Goal: Task Accomplishment & Management: Manage account settings

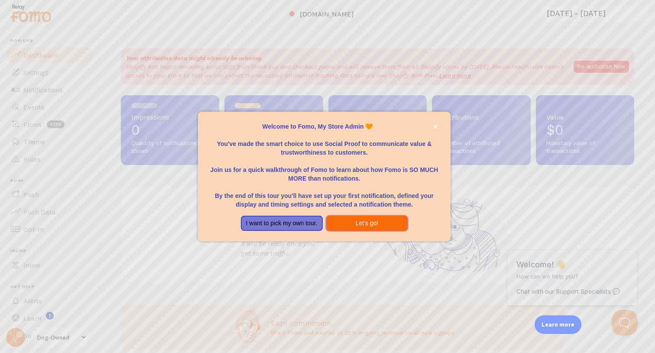
click at [367, 227] on button "Let's go!" at bounding box center [367, 224] width 82 height 16
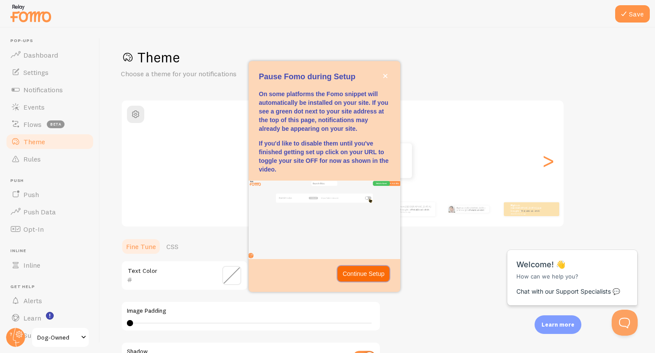
click at [373, 271] on p "Continue Setup" at bounding box center [364, 273] width 42 height 9
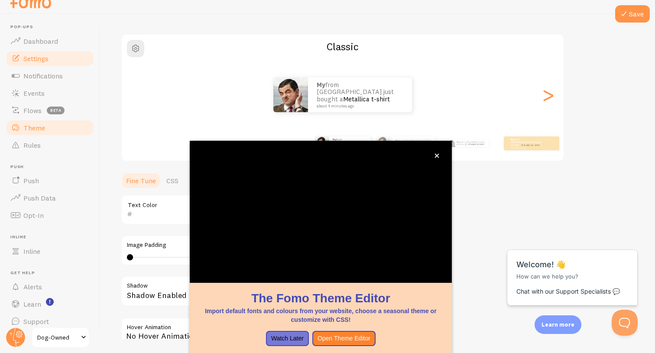
scroll to position [55, 0]
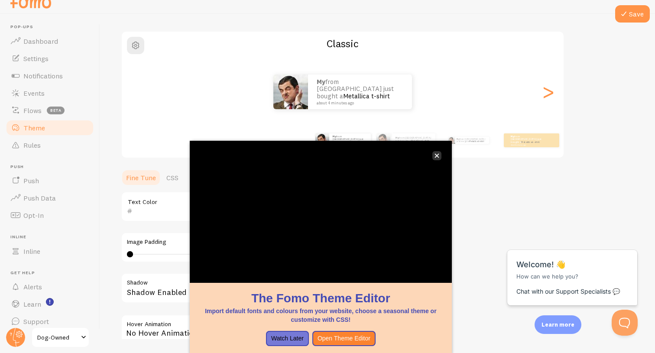
click at [439, 156] on button "close," at bounding box center [436, 155] width 9 height 9
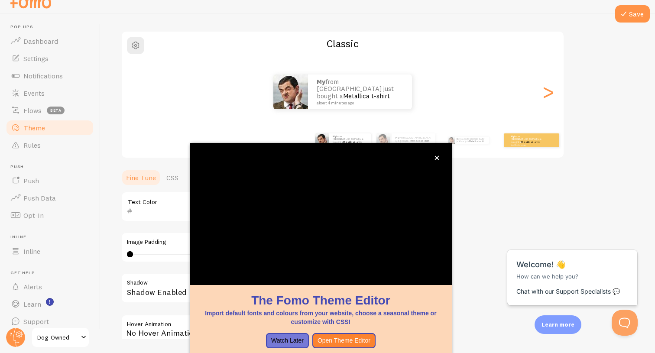
scroll to position [7, 0]
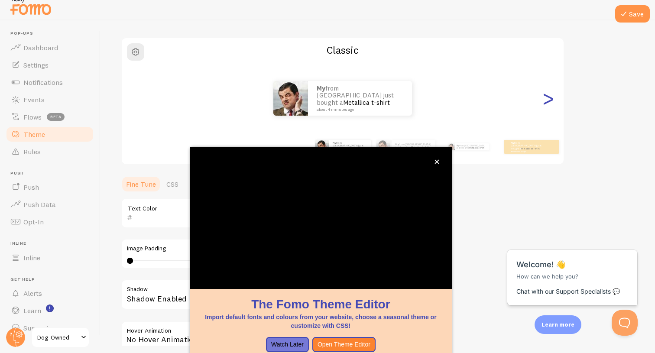
click at [549, 102] on div ">" at bounding box center [548, 98] width 10 height 62
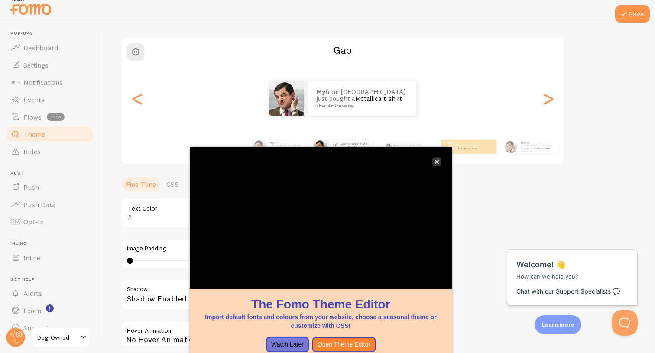
click at [438, 163] on icon "close," at bounding box center [436, 162] width 4 height 4
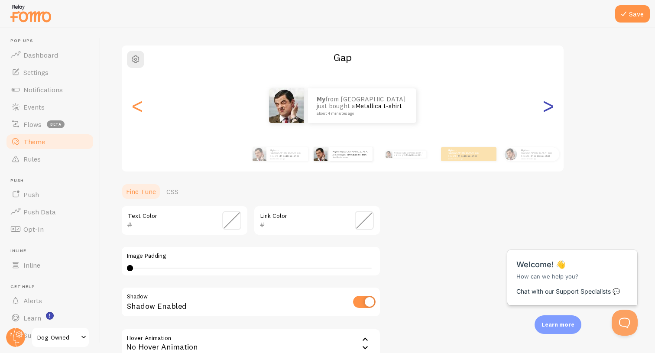
click at [545, 107] on div ">" at bounding box center [548, 106] width 10 height 62
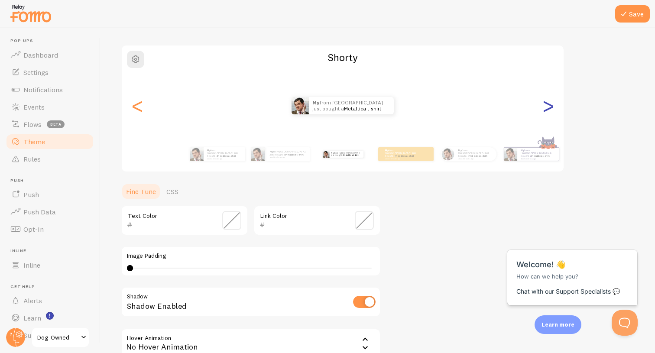
click at [545, 107] on div ">" at bounding box center [548, 106] width 10 height 62
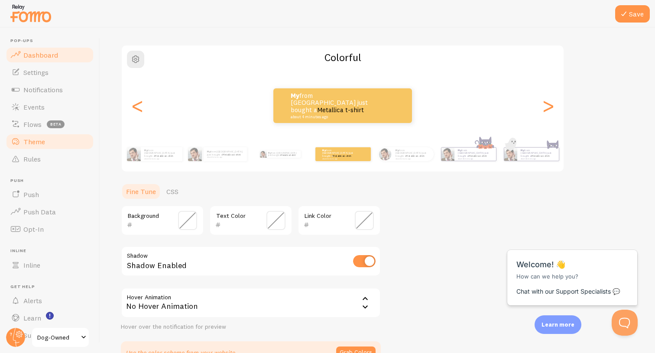
click at [42, 58] on span "Dashboard" at bounding box center [40, 55] width 35 height 9
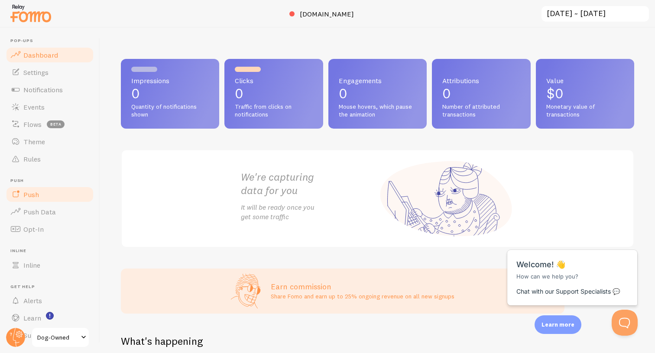
click at [49, 194] on link "Push" at bounding box center [49, 194] width 89 height 17
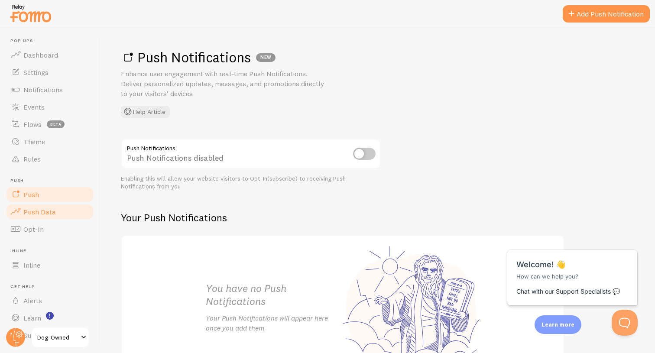
click at [57, 210] on link "Push Data" at bounding box center [49, 211] width 89 height 17
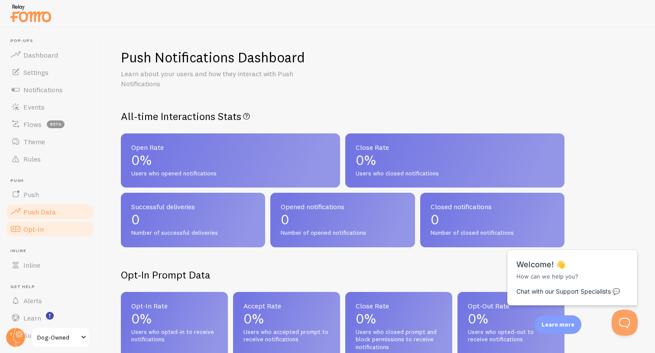
click at [42, 229] on span "Opt-In" at bounding box center [33, 229] width 20 height 9
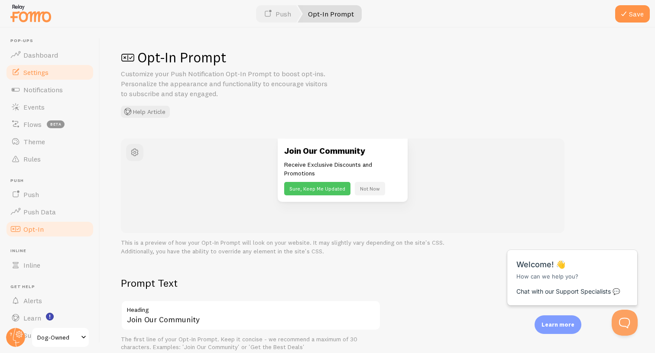
click at [36, 79] on link "Settings" at bounding box center [49, 72] width 89 height 17
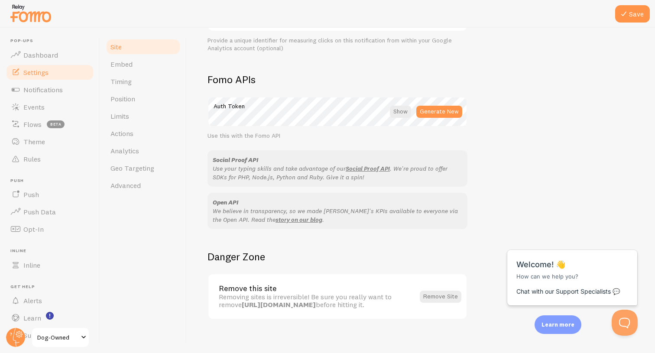
scroll to position [456, 0]
click at [207, 210] on div "Site Settings Settings related to your website Dog-Owned Site Title Name used f…" at bounding box center [421, 190] width 468 height 325
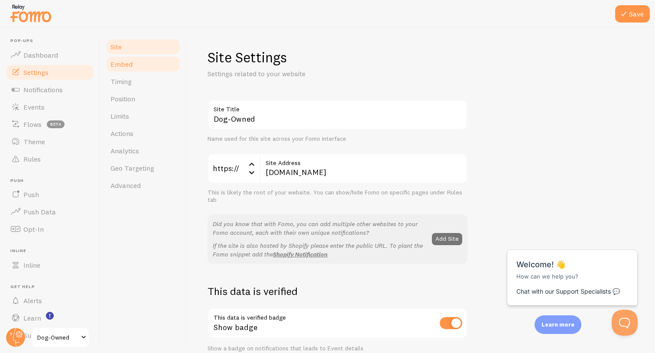
scroll to position [0, 0]
click at [124, 69] on link "Embed" at bounding box center [143, 63] width 76 height 17
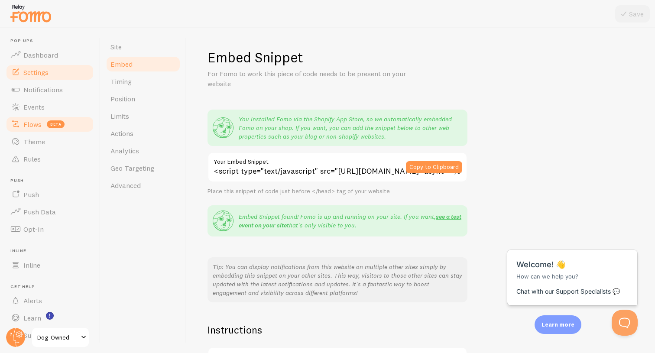
click at [35, 121] on span "Flows" at bounding box center [32, 124] width 18 height 9
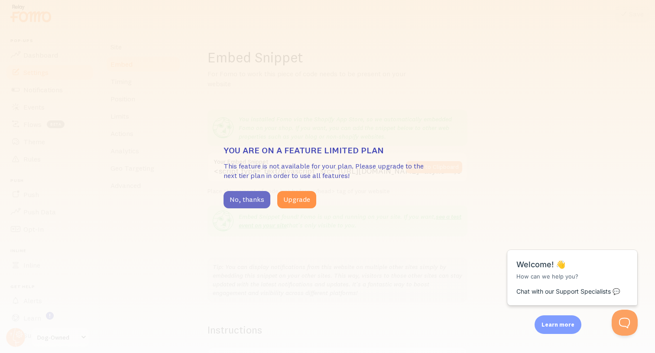
click at [254, 201] on button "No, thanks" at bounding box center [247, 199] width 47 height 17
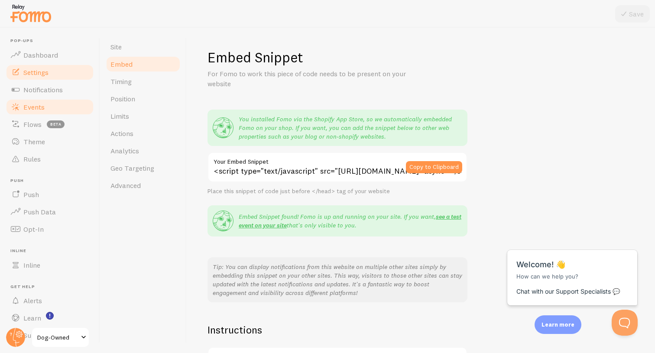
click at [45, 107] on link "Events" at bounding box center [49, 106] width 89 height 17
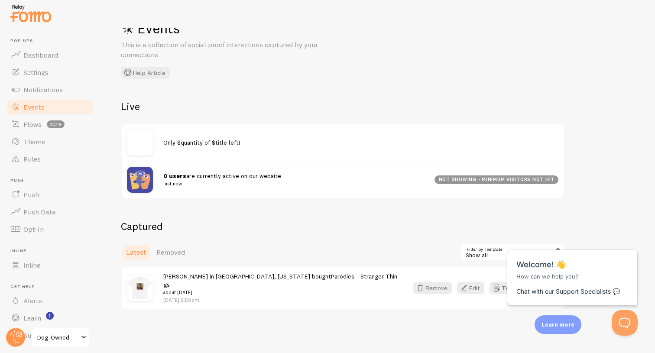
scroll to position [29, 0]
click at [48, 83] on link "Notifications" at bounding box center [49, 89] width 89 height 17
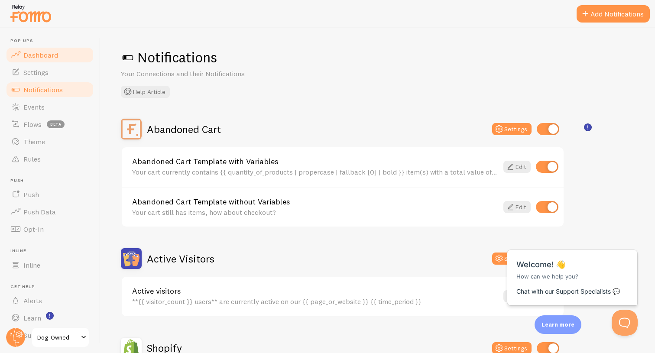
click at [44, 57] on span "Dashboard" at bounding box center [40, 55] width 35 height 9
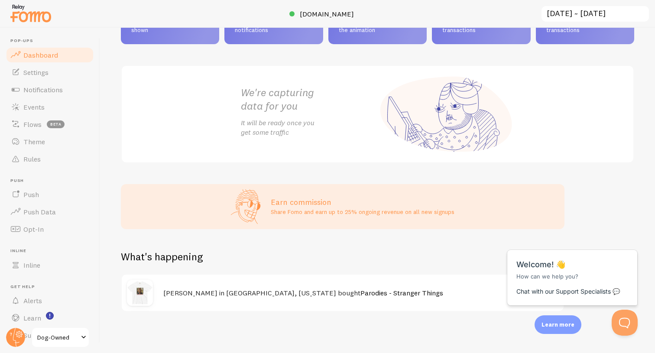
scroll to position [84, 0]
click at [632, 241] on div "Close cross-small" at bounding box center [623, 240] width 30 height 9
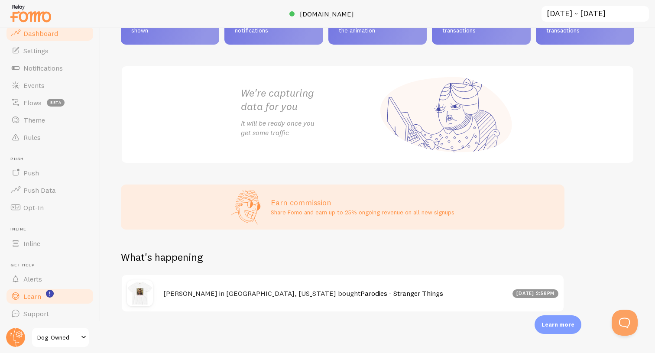
scroll to position [21, 0]
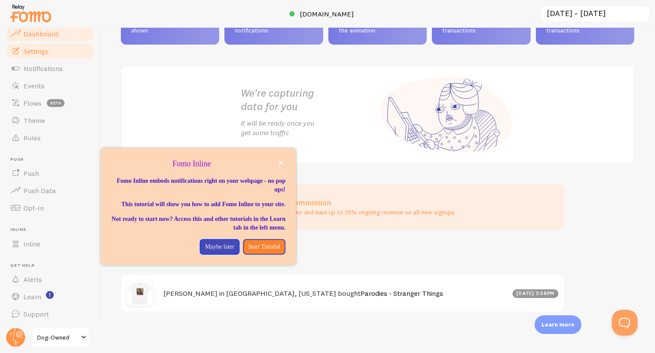
click at [40, 47] on span "Settings" at bounding box center [35, 51] width 25 height 9
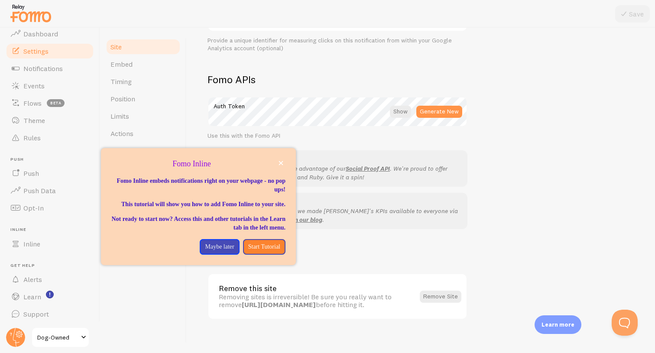
scroll to position [456, 0]
click at [438, 291] on button "Remove Site" at bounding box center [441, 297] width 42 height 12
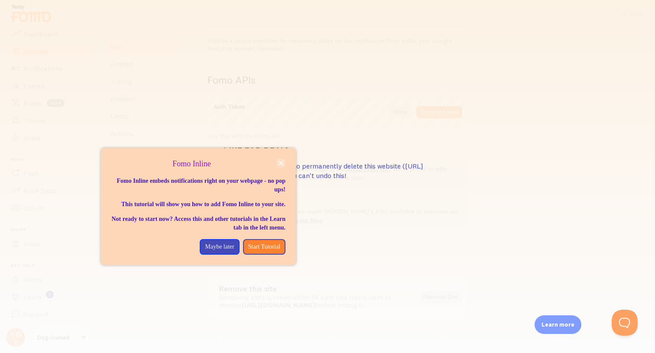
click at [282, 163] on icon "close," at bounding box center [281, 163] width 5 height 5
